Goal: Check status: Check status

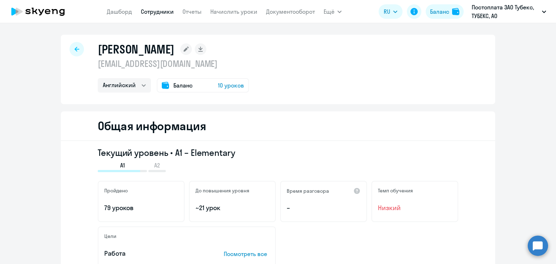
select select "english"
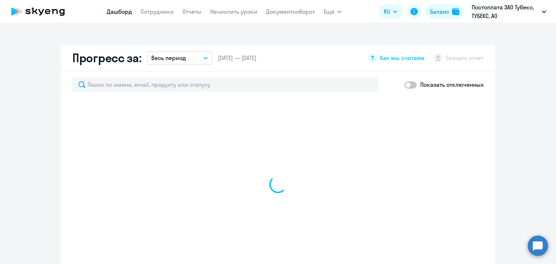
scroll to position [398, 0]
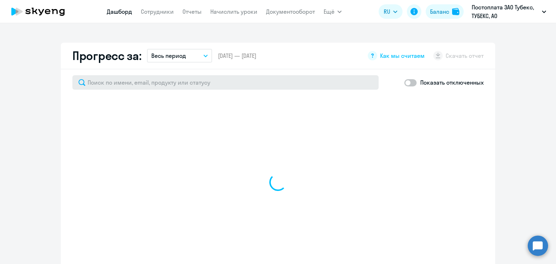
select select "30"
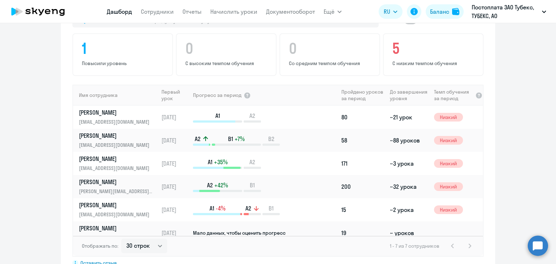
scroll to position [471, 0]
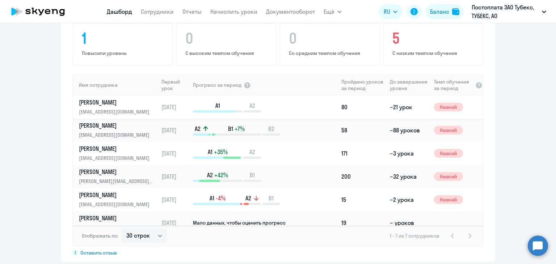
click at [105, 103] on p "[PERSON_NAME]" at bounding box center [116, 103] width 75 height 8
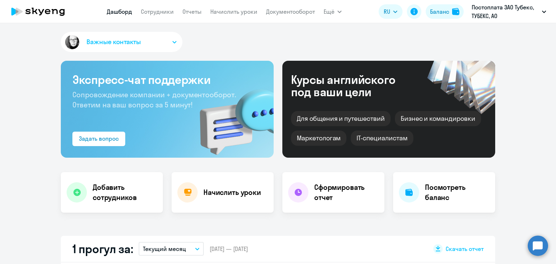
select select "english"
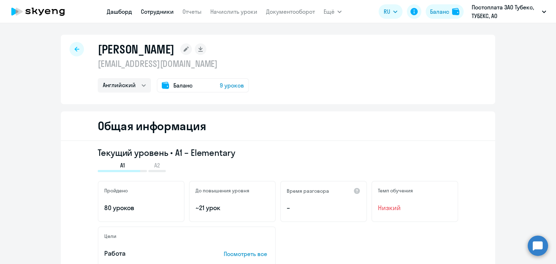
click at [128, 10] on link "Дашборд" at bounding box center [119, 11] width 25 height 7
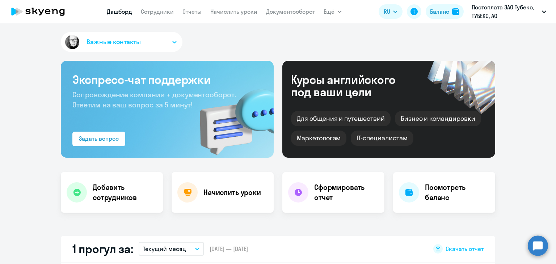
select select "30"
